Goal: Task Accomplishment & Management: Manage account settings

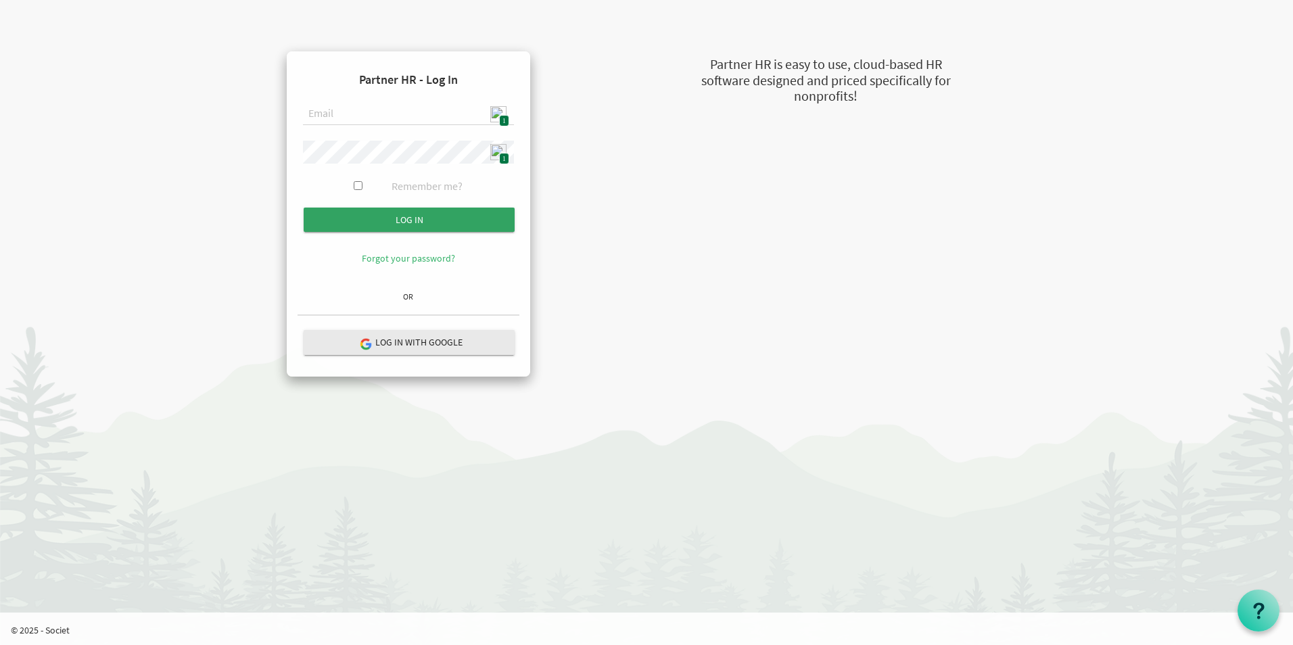
type input "[EMAIL_ADDRESS][DOMAIN_NAME]"
drag, startPoint x: 404, startPoint y: 212, endPoint x: 440, endPoint y: 235, distance: 43.2
click at [404, 212] on input "Log in" at bounding box center [409, 220] width 211 height 24
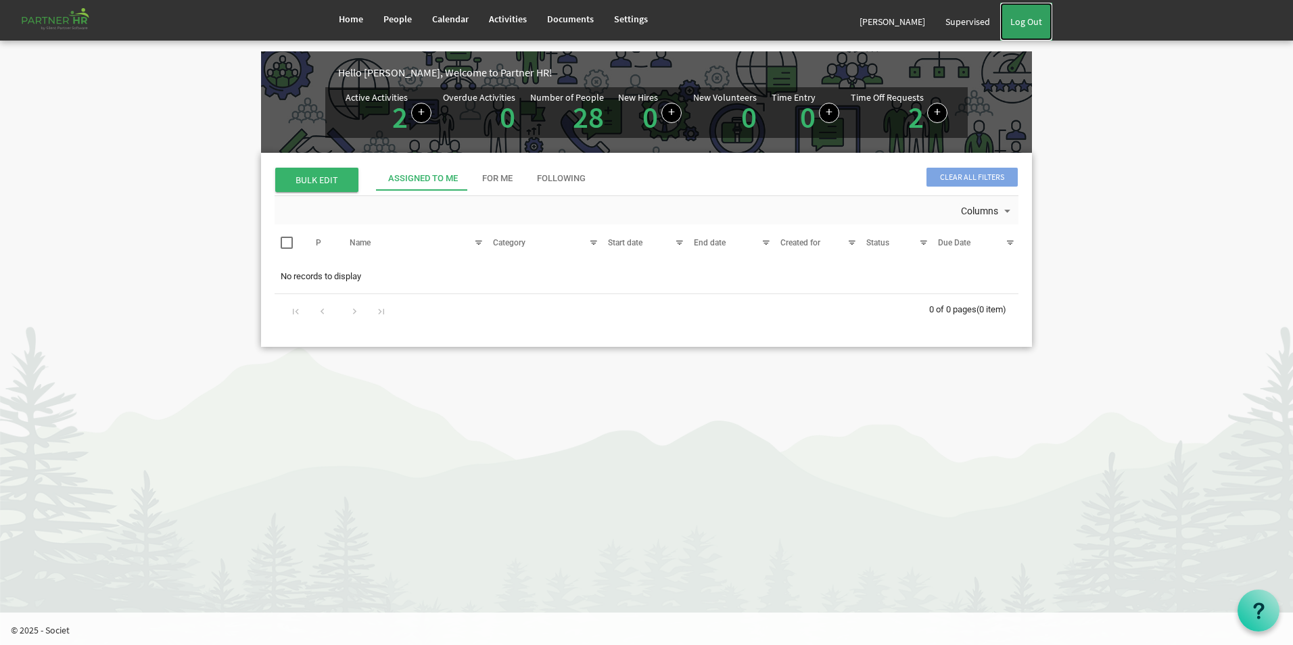
click at [1029, 28] on link "Log Out" at bounding box center [1026, 22] width 52 height 38
